Goal: Obtain resource: Obtain resource

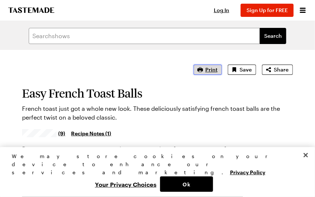
click at [210, 69] on span "Print" at bounding box center [211, 69] width 12 height 7
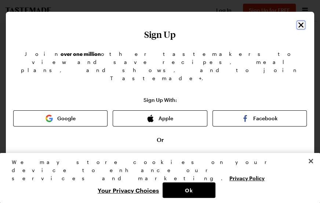
click at [299, 24] on icon "Close" at bounding box center [301, 24] width 5 height 5
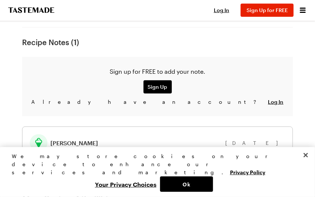
scroll to position [188, 0]
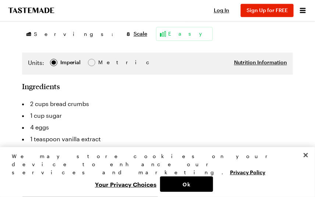
scroll to position [404, 0]
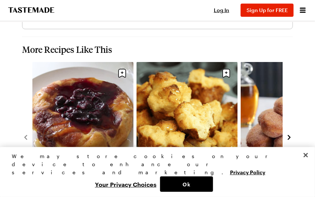
scroll to position [1165, 0]
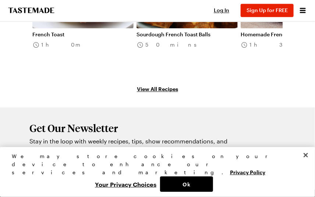
click at [172, 31] on link "Sourdough French Toast Balls" at bounding box center [186, 34] width 101 height 7
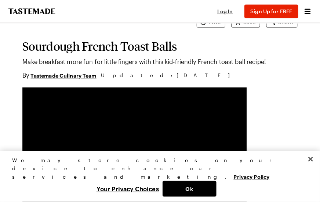
scroll to position [44, 0]
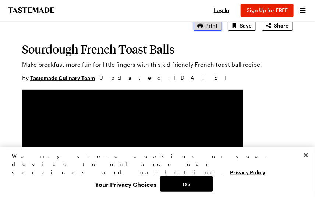
click at [211, 22] on span "Print" at bounding box center [211, 25] width 12 height 7
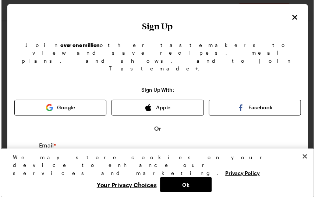
scroll to position [0, 0]
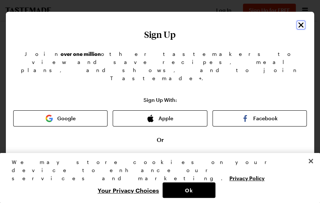
click at [299, 24] on icon "Close" at bounding box center [301, 24] width 5 height 5
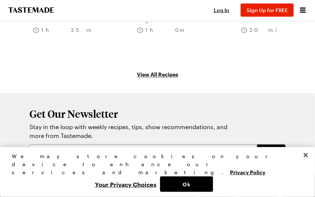
scroll to position [988, 0]
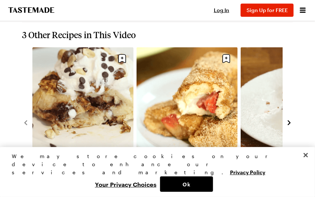
click at [286, 123] on icon "navigate to next item" at bounding box center [288, 122] width 7 height 7
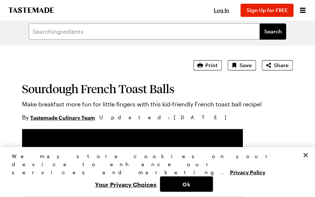
scroll to position [0, 0]
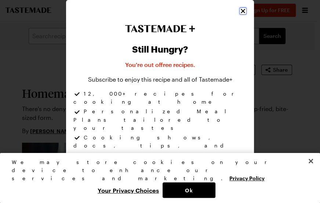
click at [240, 11] on icon "Close" at bounding box center [243, 10] width 7 height 7
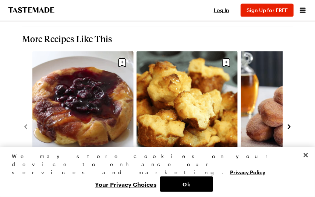
scroll to position [1078, 0]
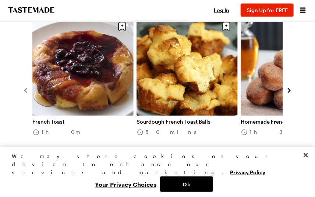
click at [287, 87] on icon "navigate to next item" at bounding box center [288, 90] width 7 height 7
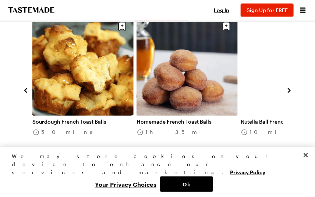
click at [287, 87] on icon "navigate to next item" at bounding box center [288, 90] width 7 height 7
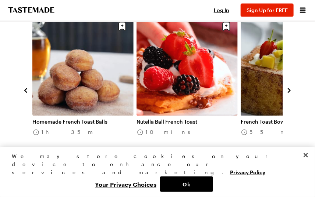
click at [290, 87] on icon "navigate to next item" at bounding box center [288, 90] width 7 height 7
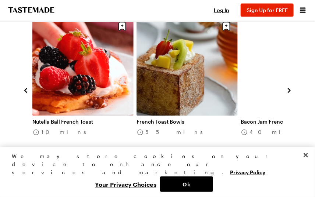
click at [290, 87] on icon "navigate to next item" at bounding box center [288, 90] width 7 height 7
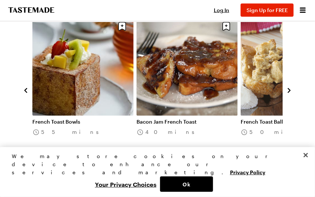
click at [288, 89] on icon "navigate to next item" at bounding box center [288, 91] width 3 height 5
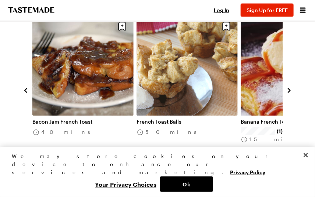
click at [288, 89] on icon "navigate to next item" at bounding box center [288, 91] width 3 height 5
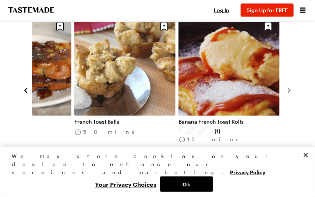
click at [125, 119] on link "French Toast Balls" at bounding box center [124, 122] width 101 height 7
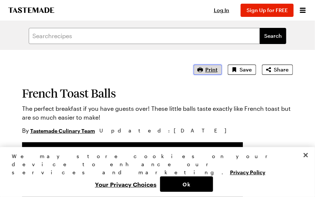
click at [213, 71] on span "Print" at bounding box center [211, 69] width 12 height 7
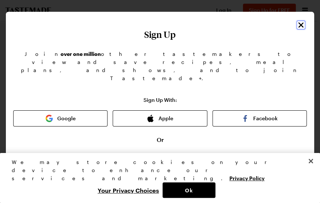
click at [297, 24] on icon "Close" at bounding box center [301, 25] width 9 height 9
